Goal: Task Accomplishment & Management: Use online tool/utility

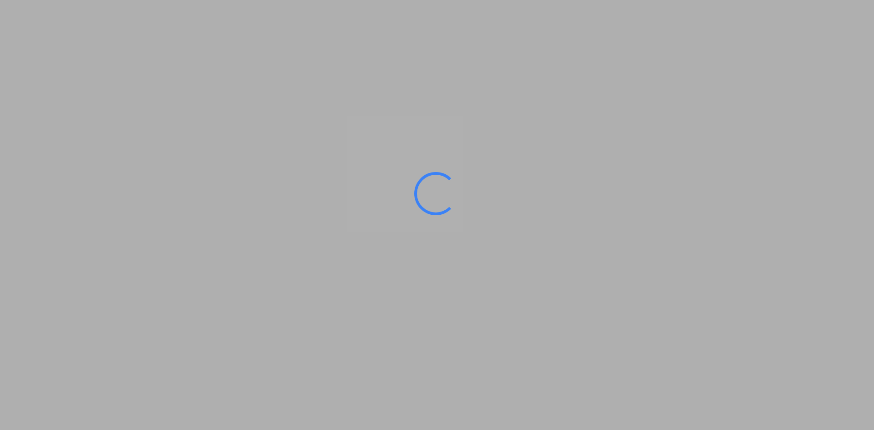
drag, startPoint x: 453, startPoint y: 186, endPoint x: 423, endPoint y: 208, distance: 36.5
click at [447, 193] on div at bounding box center [436, 193] width 59 height 59
